Goal: Find specific page/section: Find specific page/section

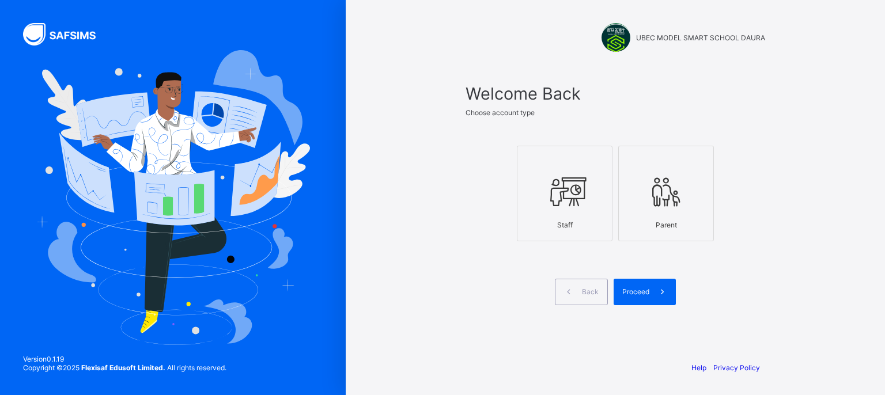
click at [564, 198] on icon at bounding box center [564, 192] width 40 height 35
click at [635, 295] on span "Proceed" at bounding box center [635, 291] width 27 height 9
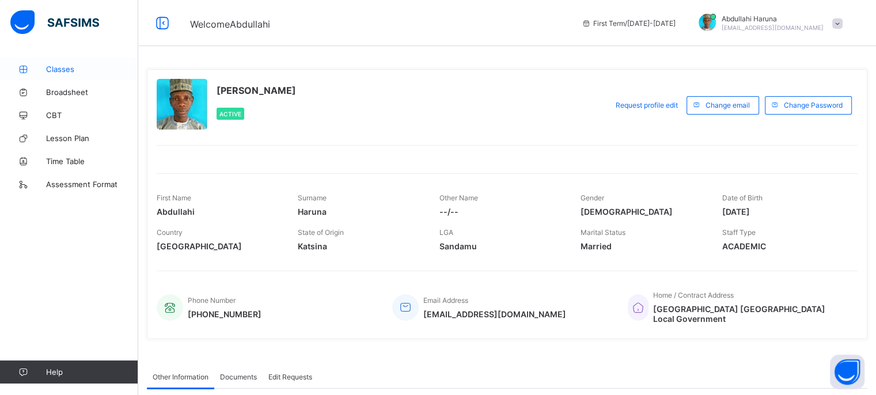
click at [56, 65] on span "Classes" at bounding box center [92, 69] width 92 height 9
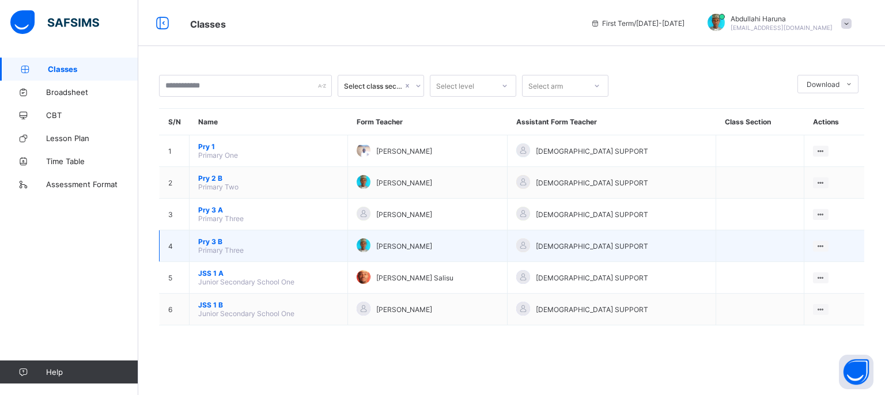
click at [223, 245] on span "Pry 3 B" at bounding box center [268, 241] width 141 height 9
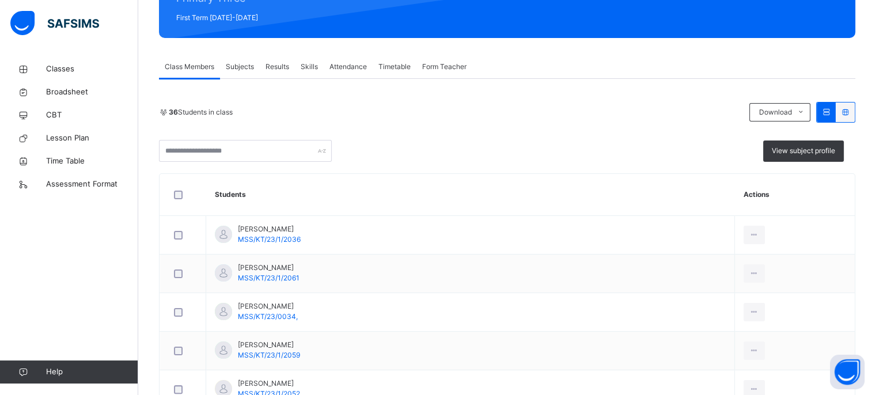
scroll to position [184, 0]
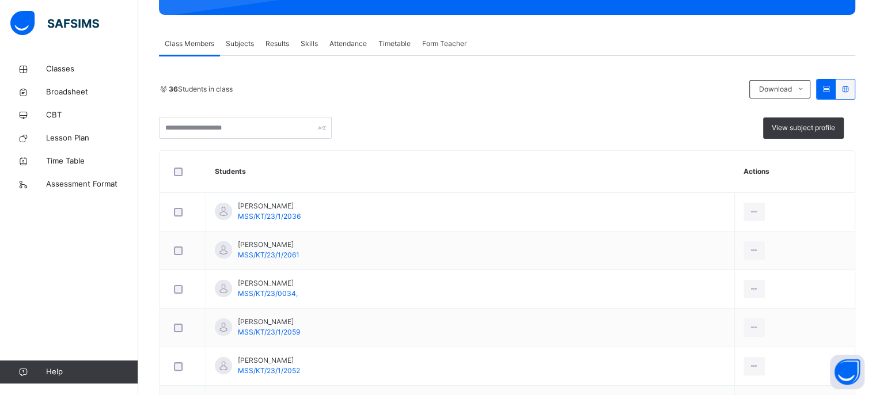
click at [353, 41] on span "Attendance" at bounding box center [347, 44] width 37 height 10
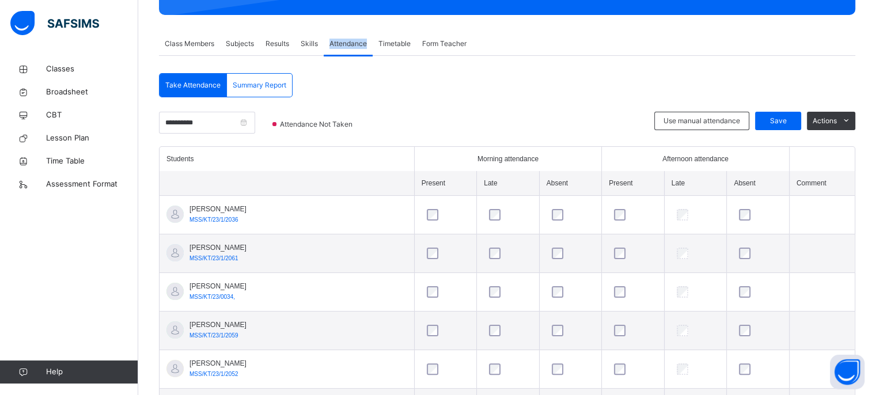
click at [353, 41] on span "Attendance" at bounding box center [347, 44] width 37 height 10
